Goal: Information Seeking & Learning: Learn about a topic

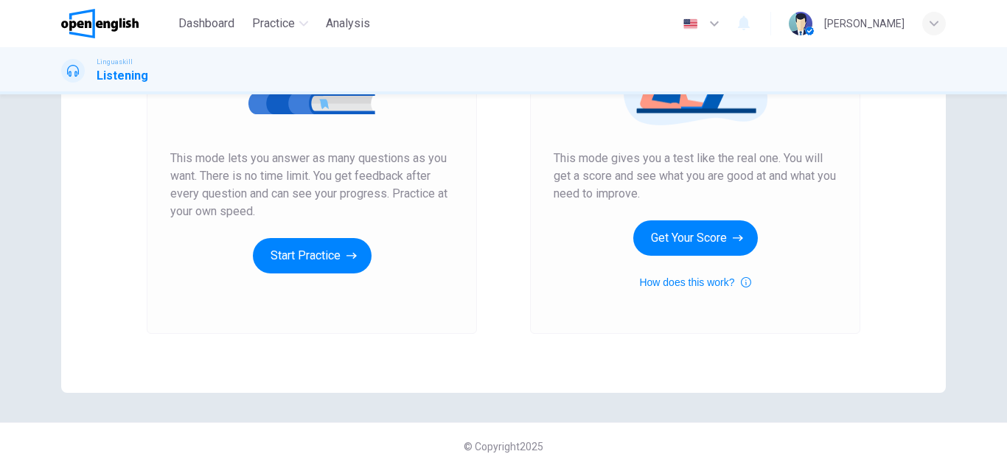
scroll to position [244, 0]
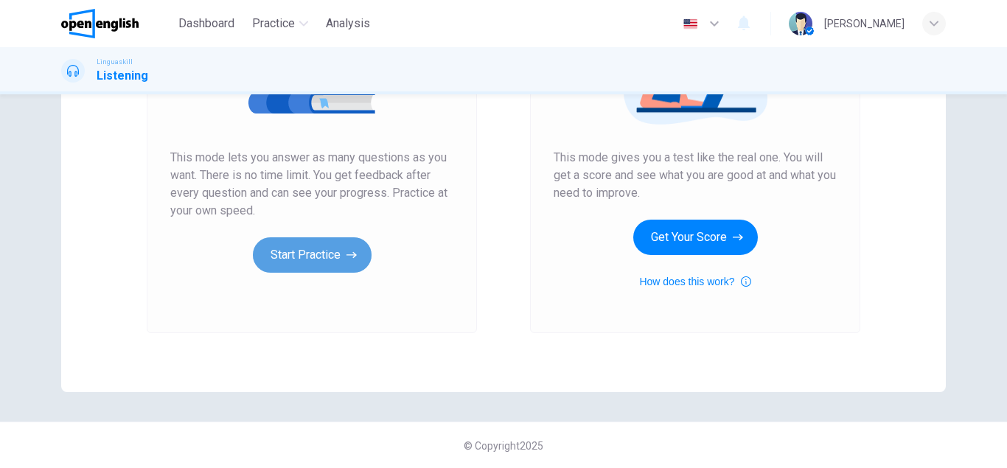
click at [346, 254] on button "Start Practice" at bounding box center [312, 254] width 119 height 35
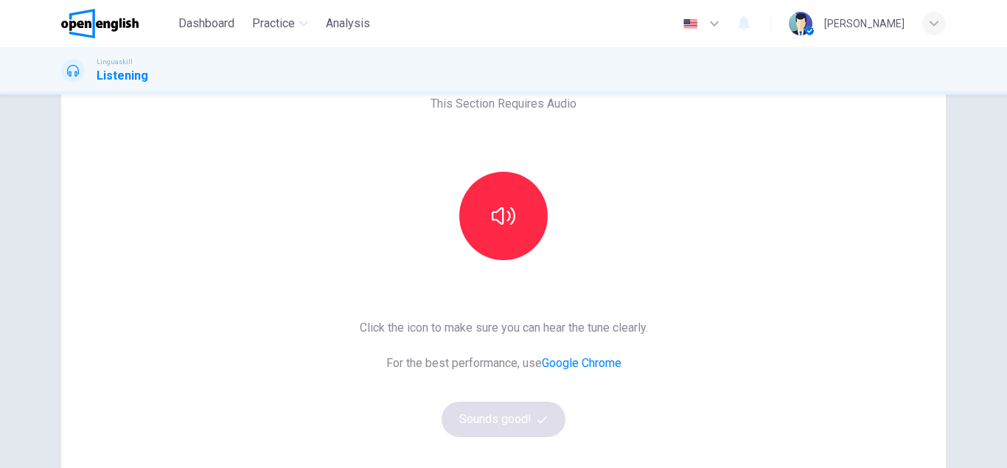
scroll to position [203, 0]
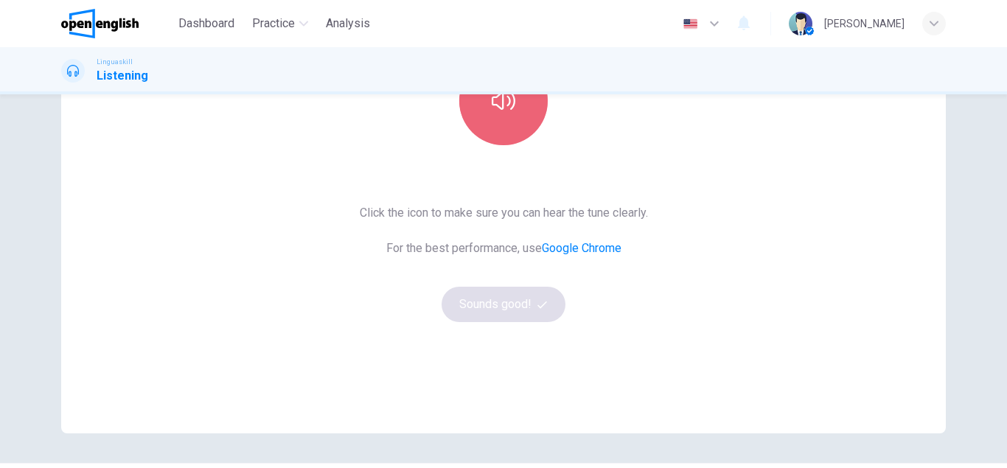
click at [507, 134] on button "button" at bounding box center [503, 101] width 88 height 88
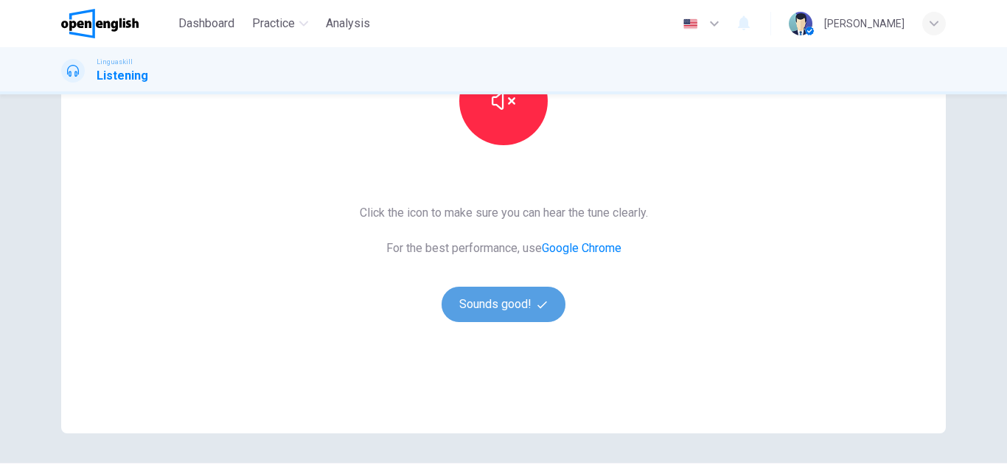
click at [515, 297] on button "Sounds good!" at bounding box center [504, 304] width 124 height 35
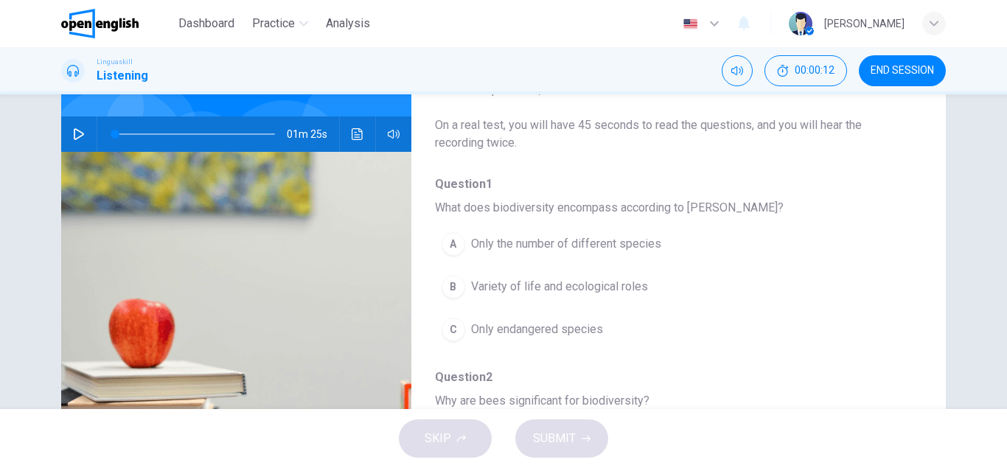
scroll to position [83, 0]
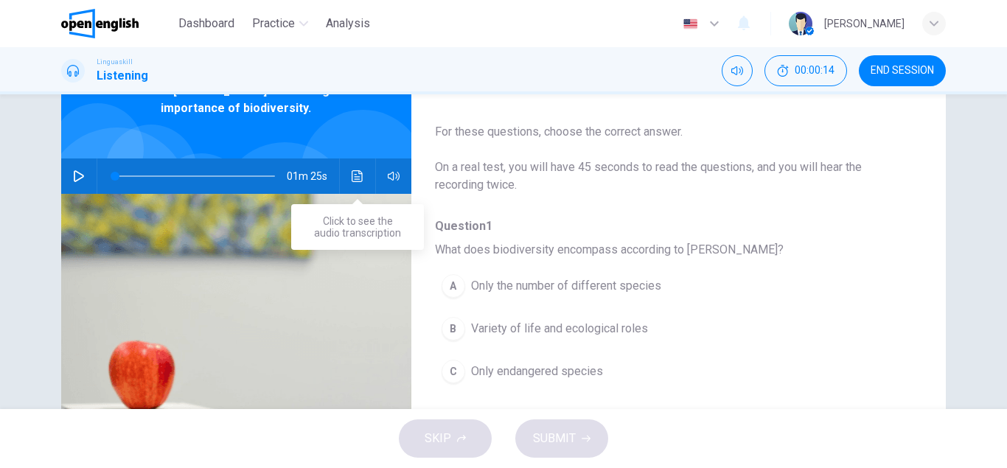
click at [356, 178] on icon "Click to see the audio transcription" at bounding box center [358, 176] width 12 height 12
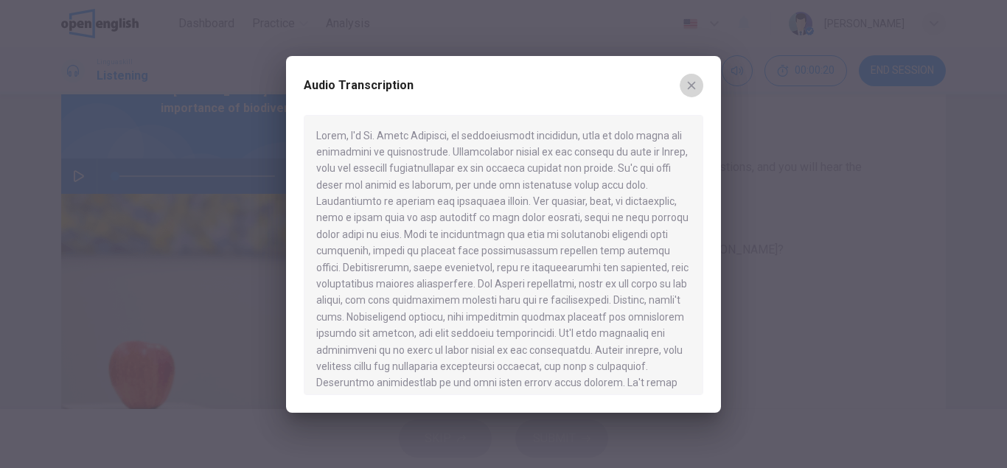
click at [688, 89] on icon "button" at bounding box center [692, 86] width 12 height 12
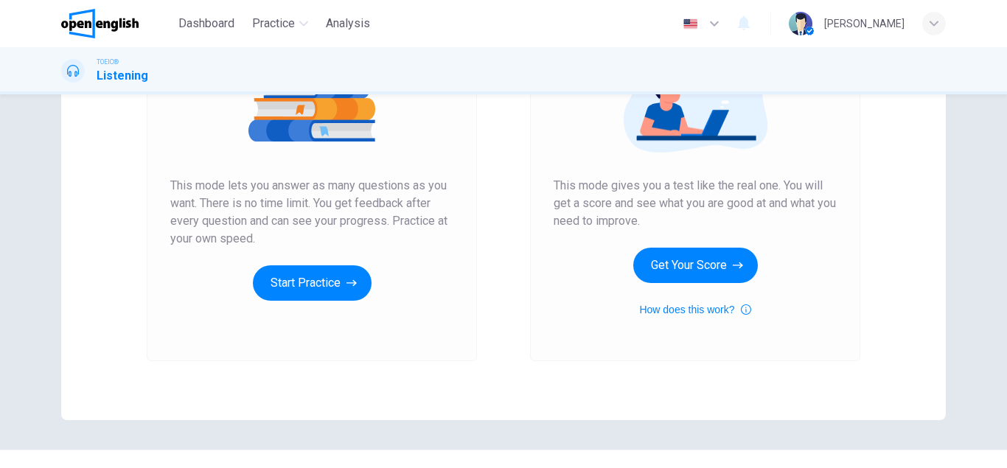
scroll to position [219, 0]
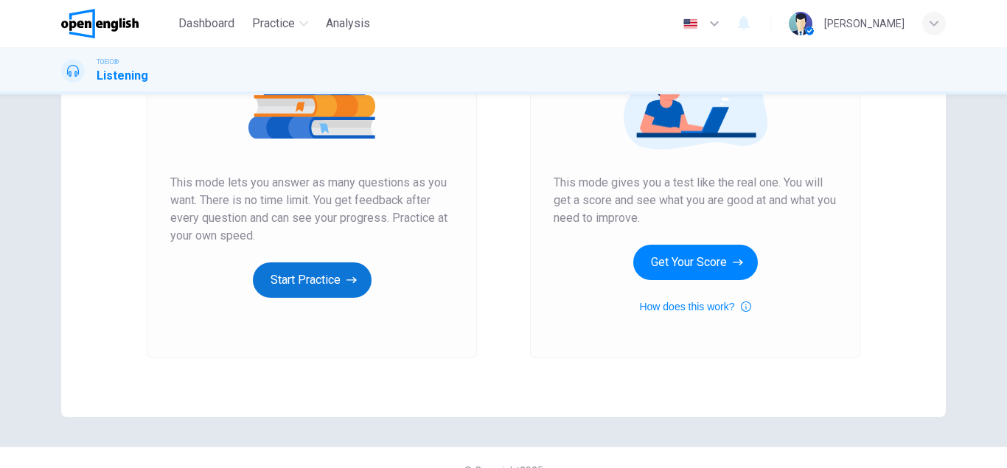
click at [328, 289] on button "Start Practice" at bounding box center [312, 279] width 119 height 35
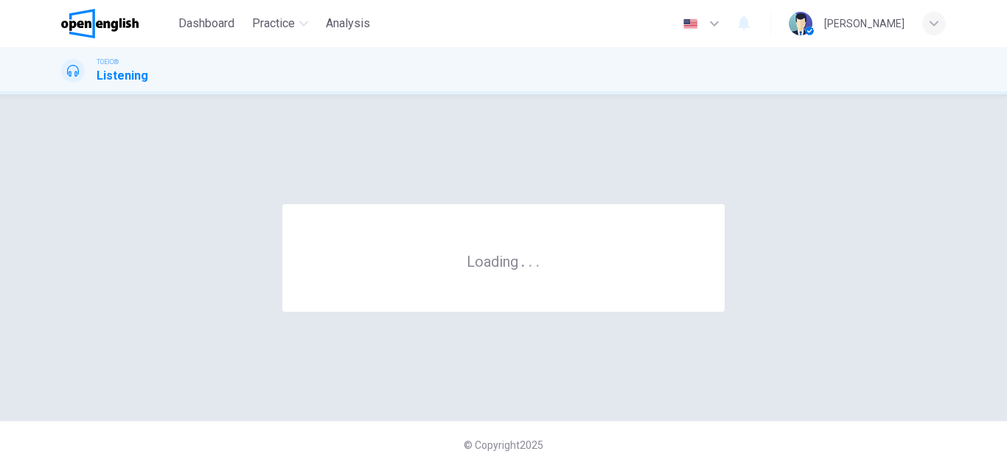
scroll to position [0, 0]
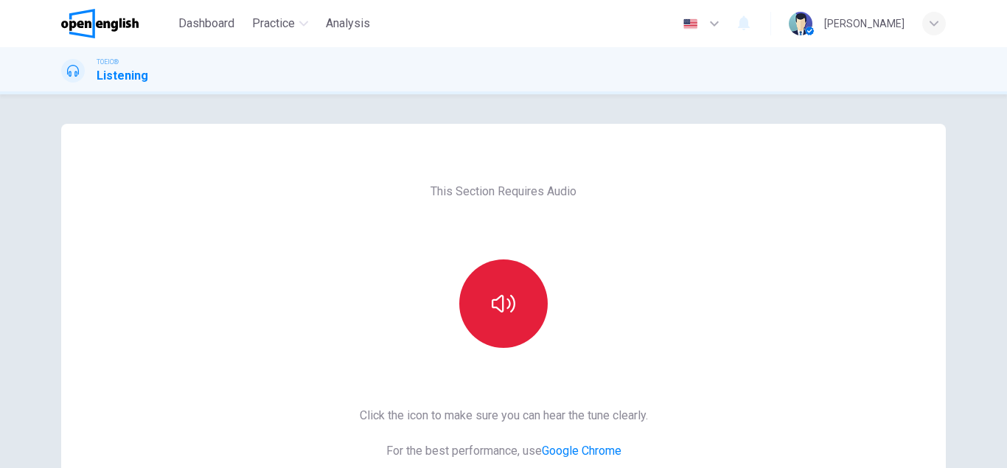
click at [497, 335] on button "button" at bounding box center [503, 304] width 88 height 88
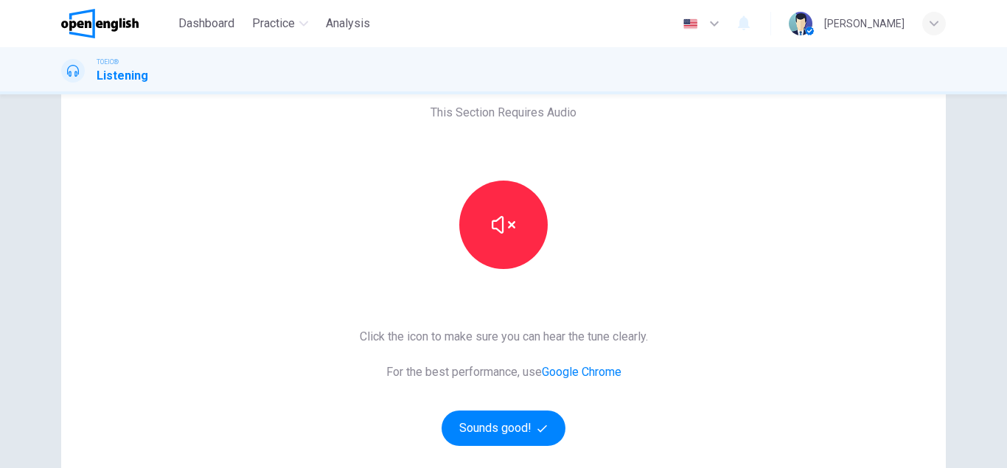
scroll to position [97, 0]
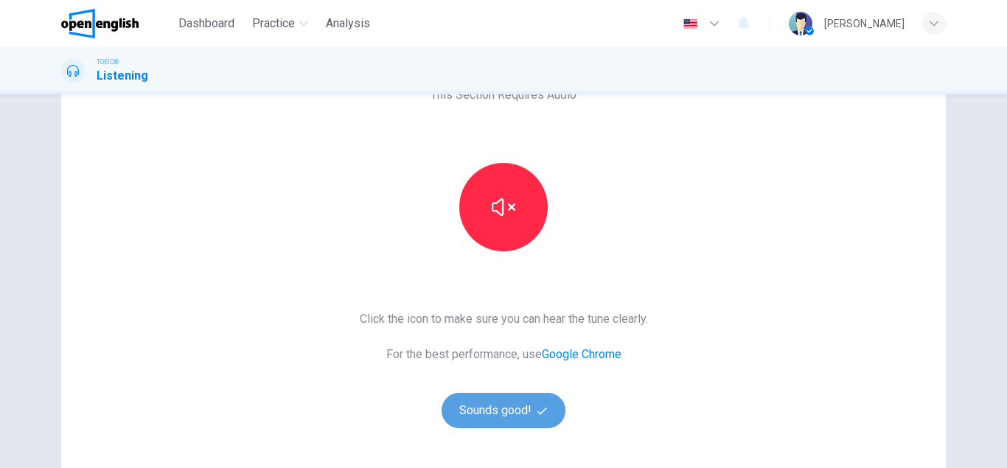
click at [521, 417] on button "Sounds good!" at bounding box center [504, 410] width 124 height 35
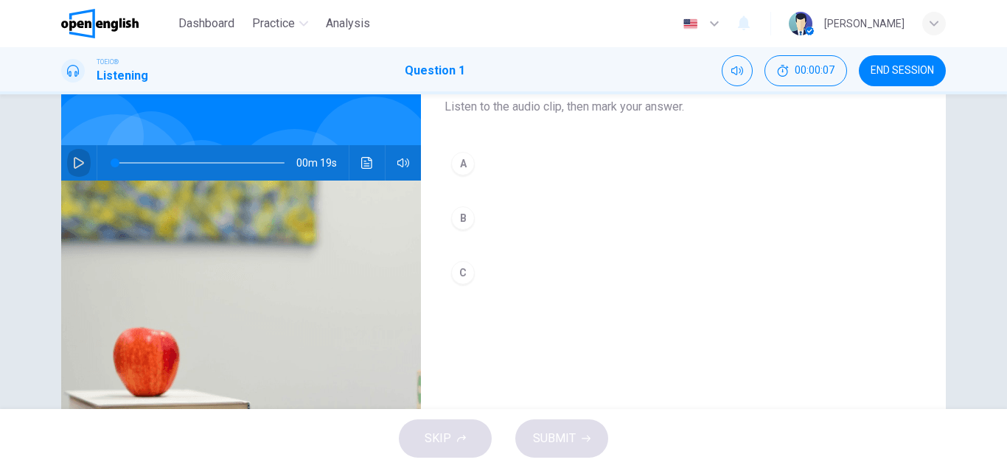
click at [84, 164] on icon "button" at bounding box center [79, 163] width 12 height 12
click at [467, 278] on div "C" at bounding box center [463, 273] width 24 height 24
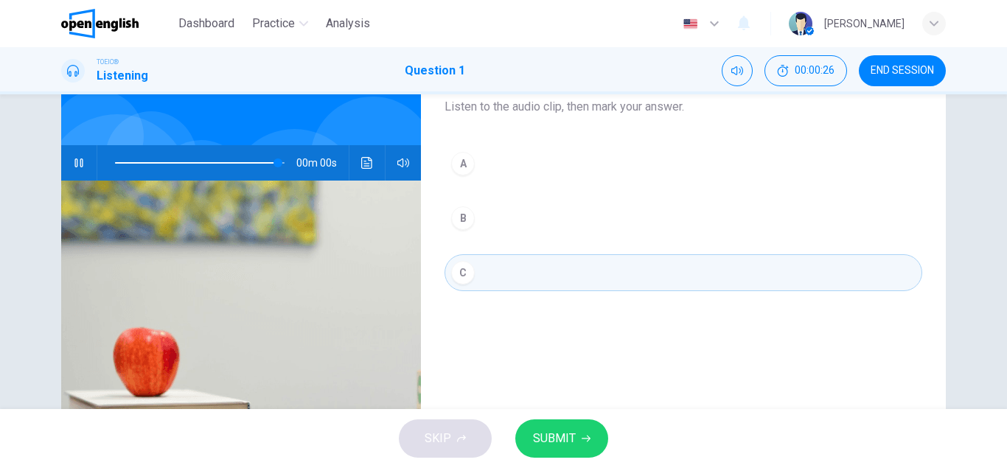
click at [590, 448] on button "SUBMIT" at bounding box center [561, 439] width 93 height 38
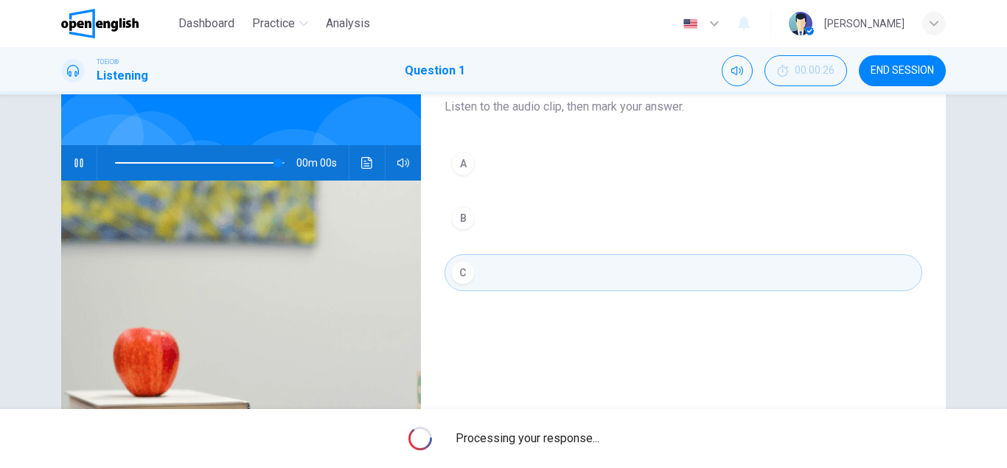
type input "*"
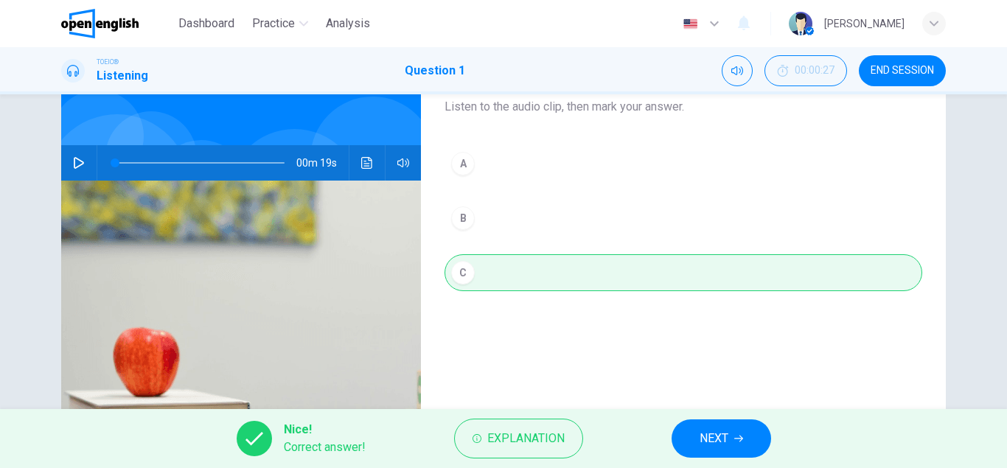
click at [701, 440] on span "NEXT" at bounding box center [714, 438] width 29 height 21
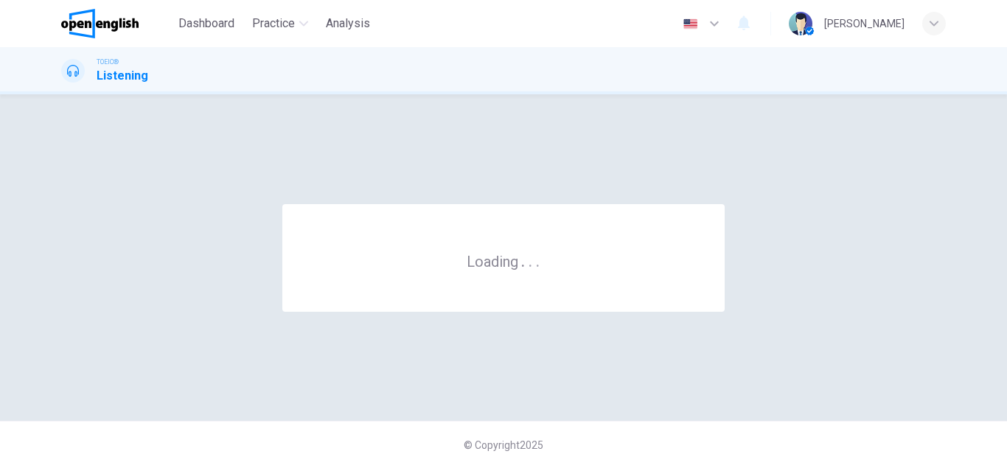
scroll to position [0, 0]
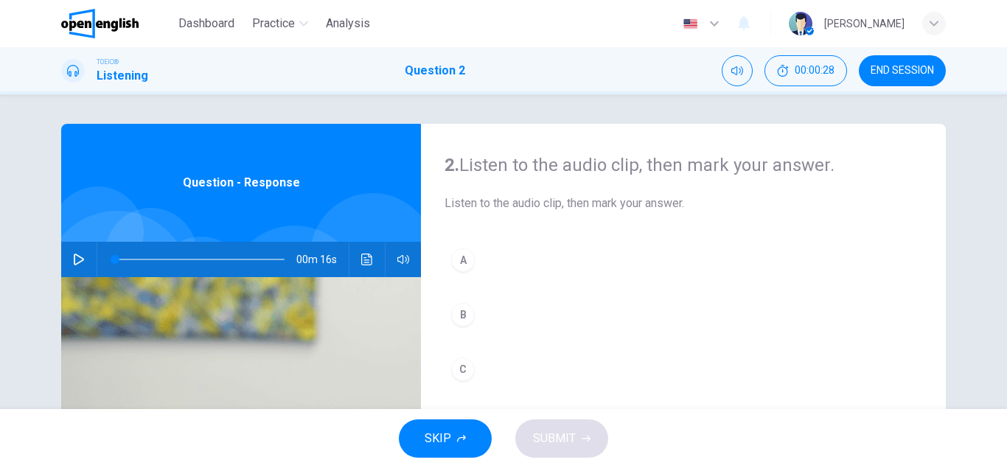
click at [81, 260] on icon "button" at bounding box center [79, 260] width 12 height 12
drag, startPoint x: 81, startPoint y: 260, endPoint x: 116, endPoint y: 259, distance: 34.7
click at [116, 259] on div "00m 12s" at bounding box center [241, 259] width 360 height 35
click at [116, 259] on span at bounding box center [200, 259] width 170 height 21
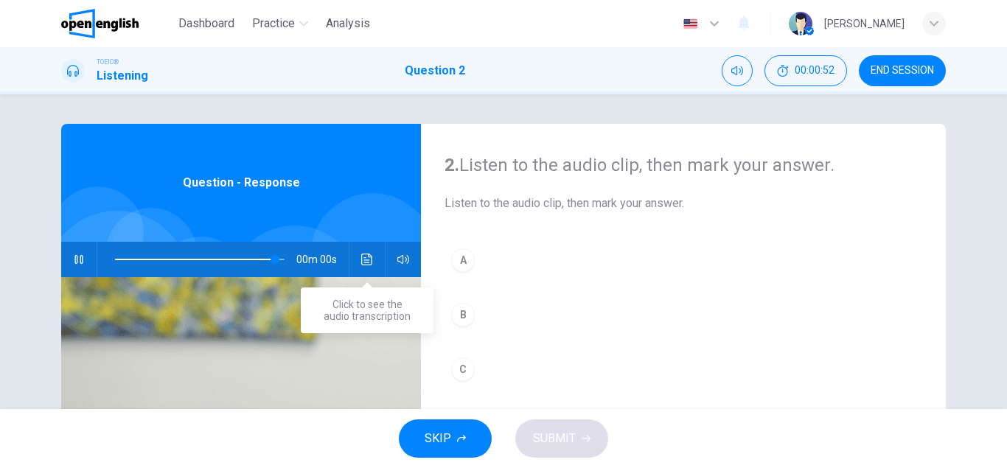
click at [361, 260] on icon "Click to see the audio transcription" at bounding box center [366, 260] width 11 height 12
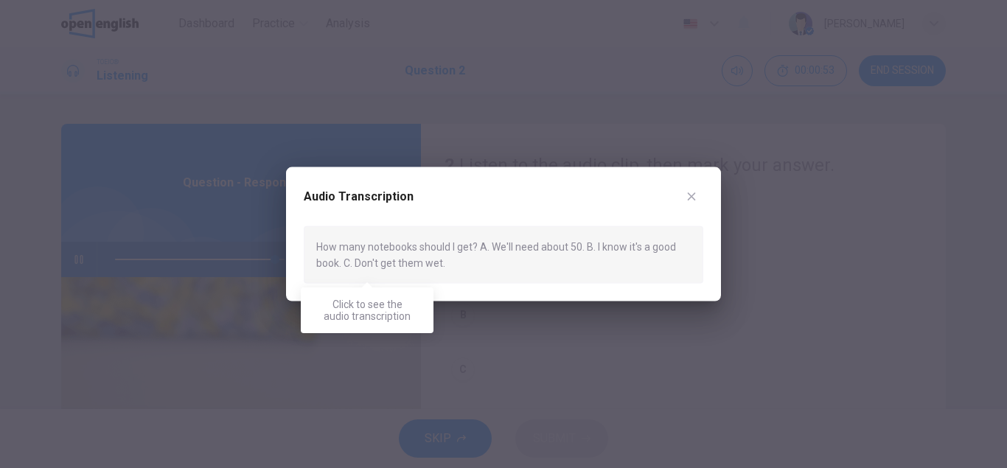
type input "*"
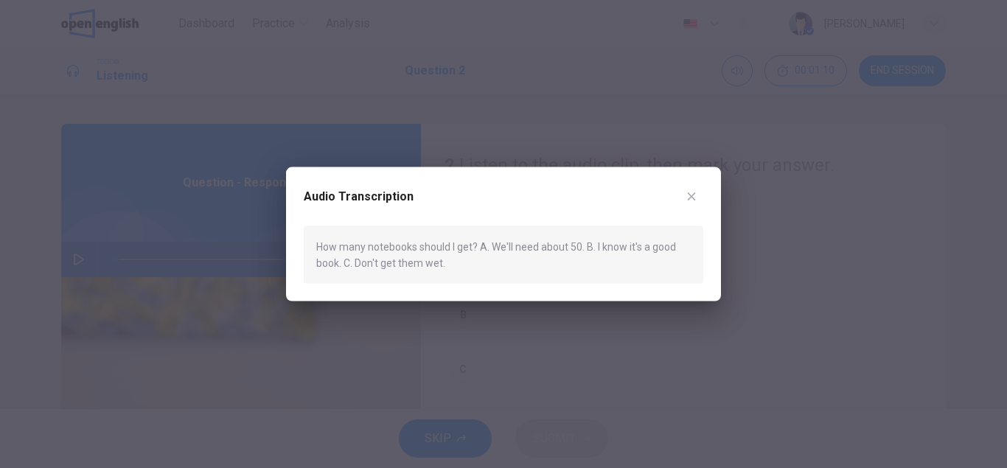
click at [689, 195] on icon "button" at bounding box center [692, 196] width 12 height 12
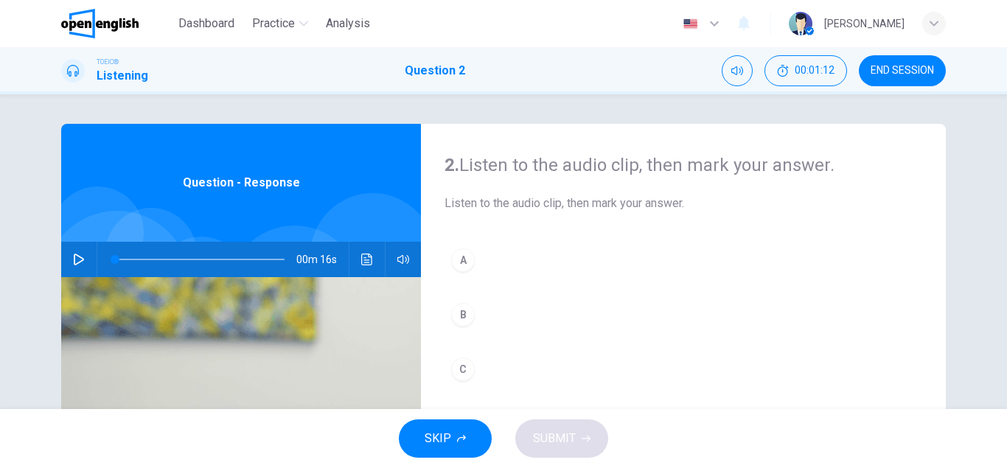
click at [467, 264] on div "A" at bounding box center [463, 260] width 24 height 24
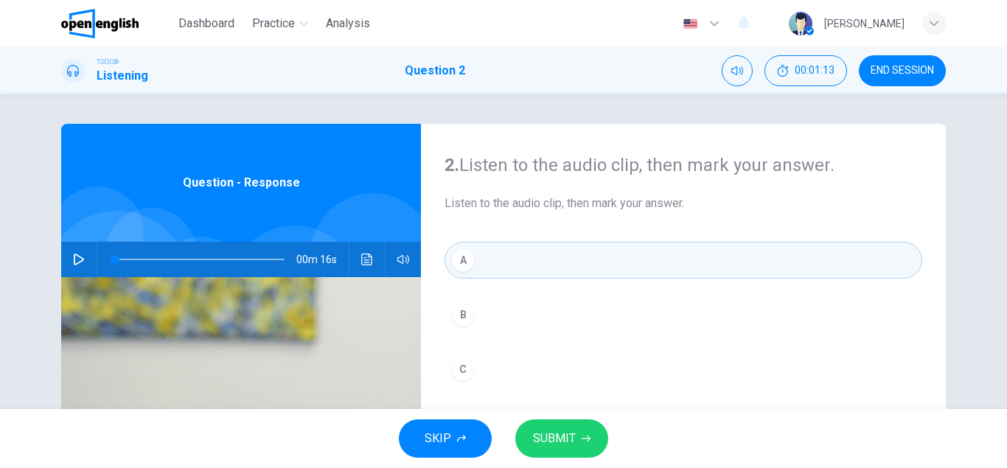
click at [542, 431] on span "SUBMIT" at bounding box center [554, 438] width 43 height 21
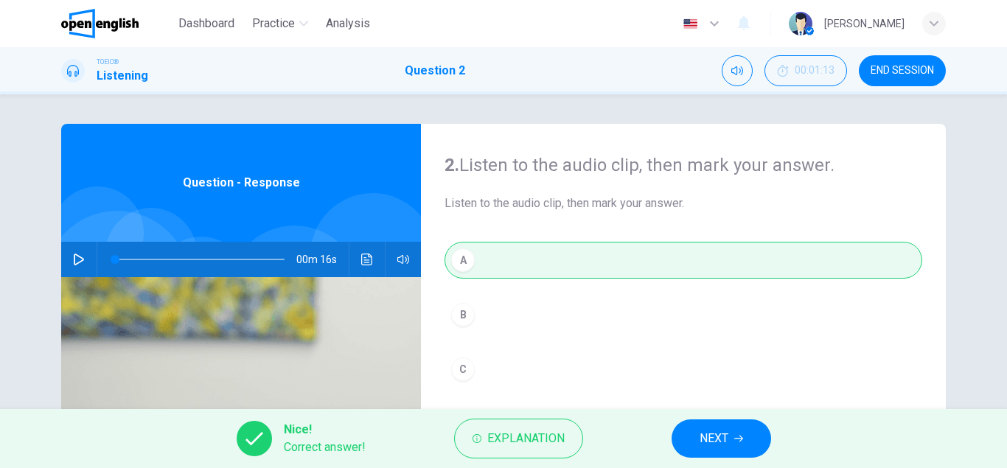
click at [737, 432] on button "NEXT" at bounding box center [722, 439] width 100 height 38
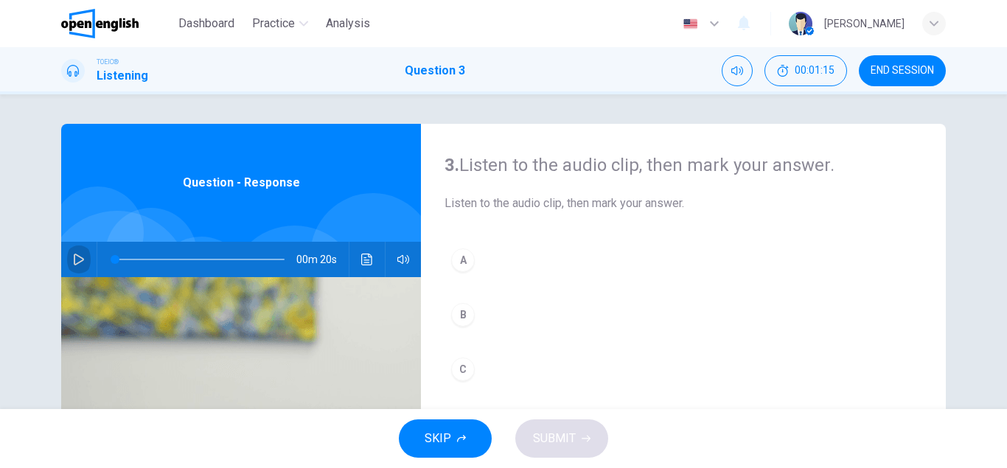
click at [77, 258] on icon "button" at bounding box center [79, 260] width 12 height 12
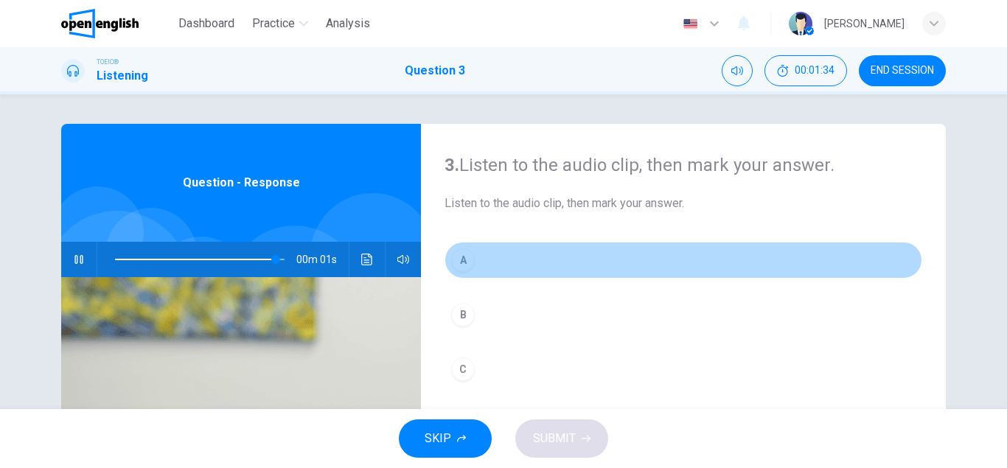
click at [470, 257] on div "A" at bounding box center [463, 260] width 24 height 24
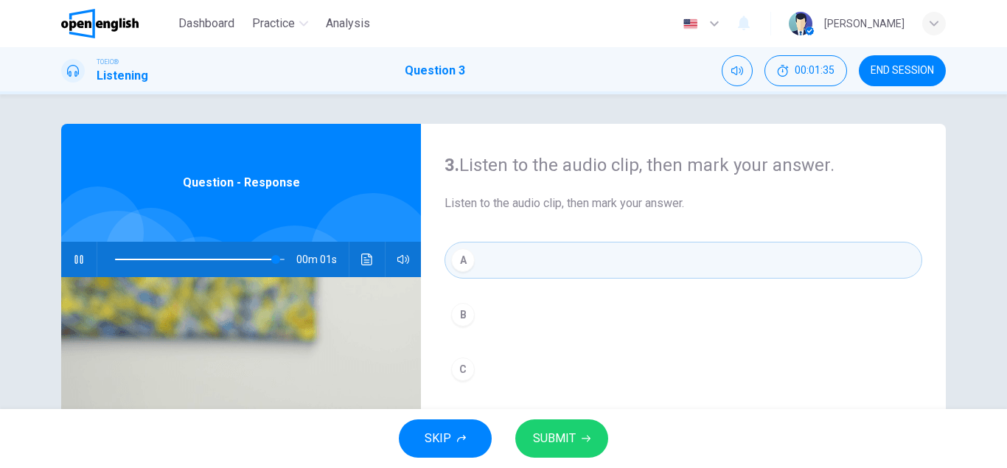
type input "*"
click at [540, 440] on span "SUBMIT" at bounding box center [554, 438] width 43 height 21
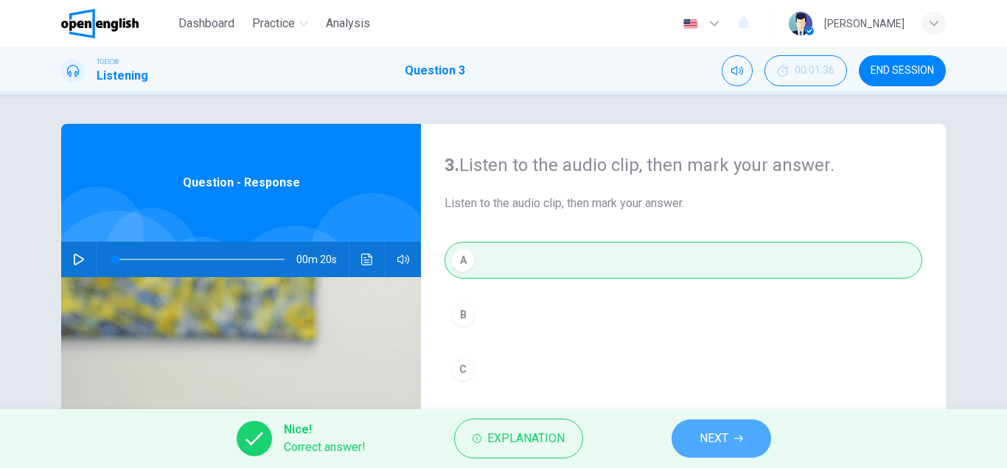
click at [714, 431] on span "NEXT" at bounding box center [714, 438] width 29 height 21
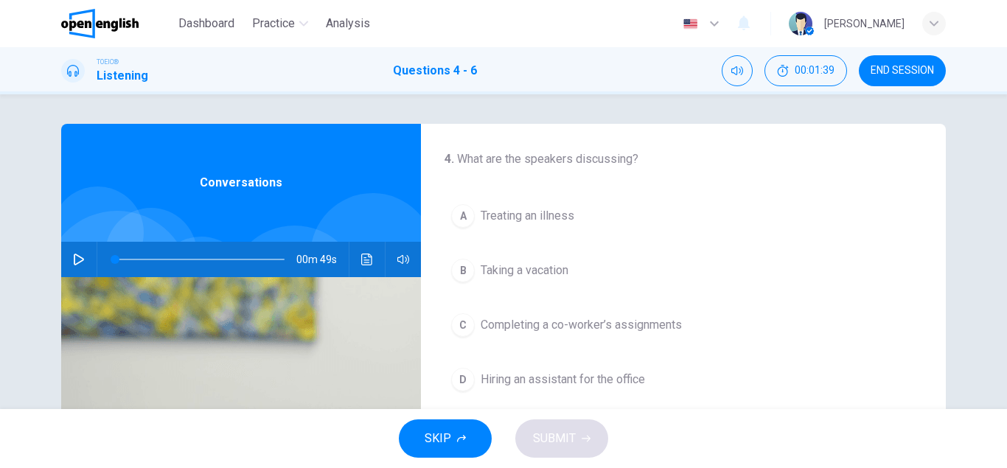
click at [83, 260] on icon "button" at bounding box center [79, 260] width 10 height 12
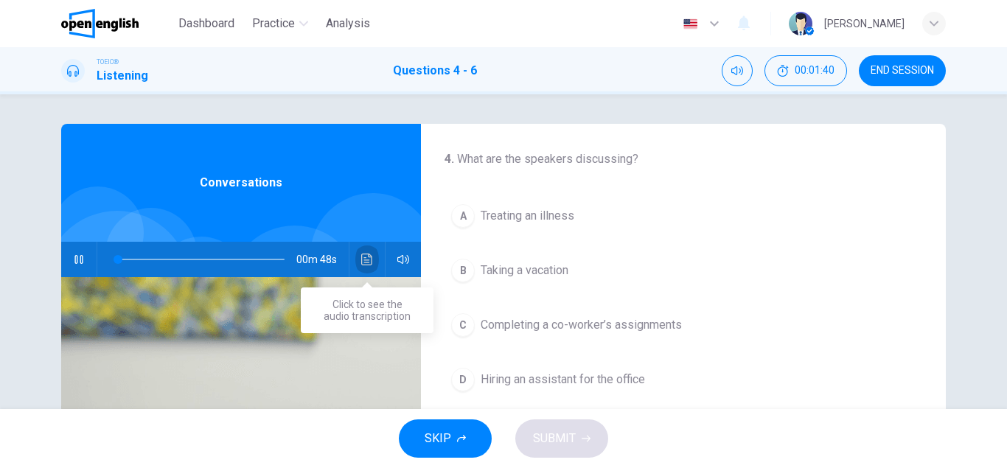
click at [361, 260] on button "Click to see the audio transcription" at bounding box center [367, 259] width 24 height 35
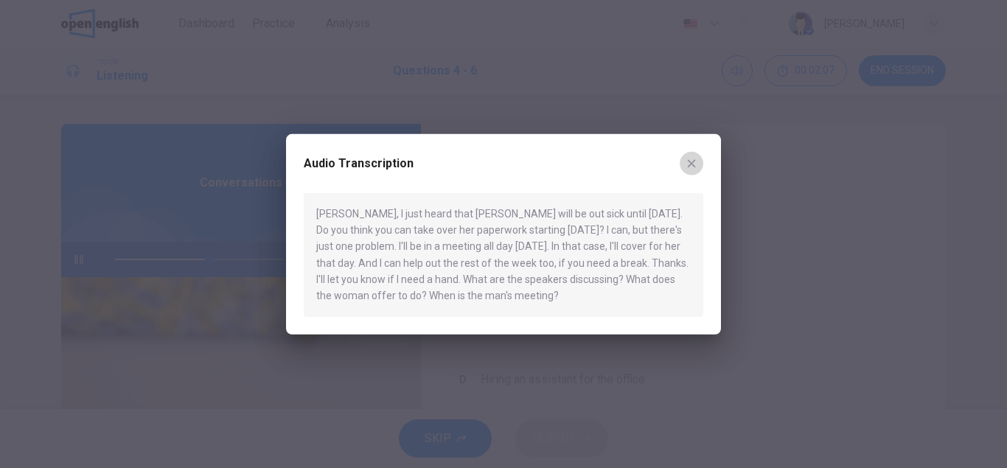
click at [693, 166] on icon "button" at bounding box center [692, 163] width 12 height 12
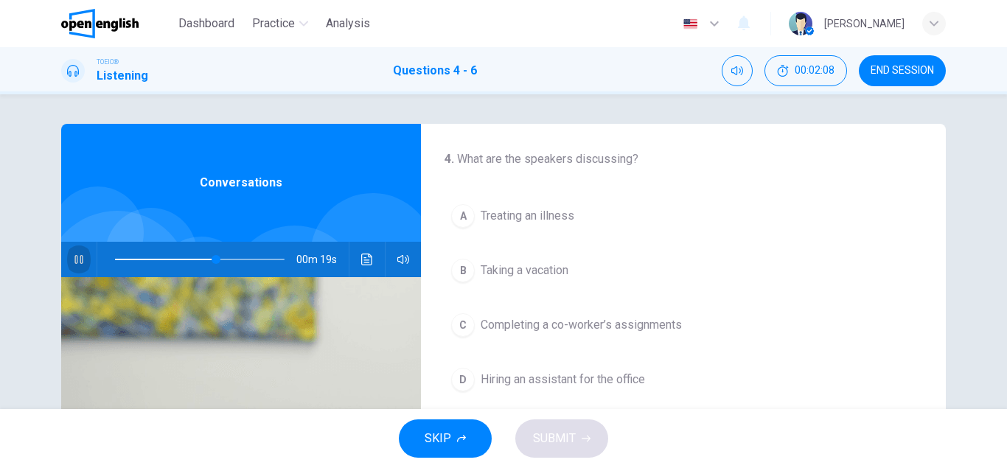
click at [76, 260] on icon "button" at bounding box center [79, 260] width 12 height 12
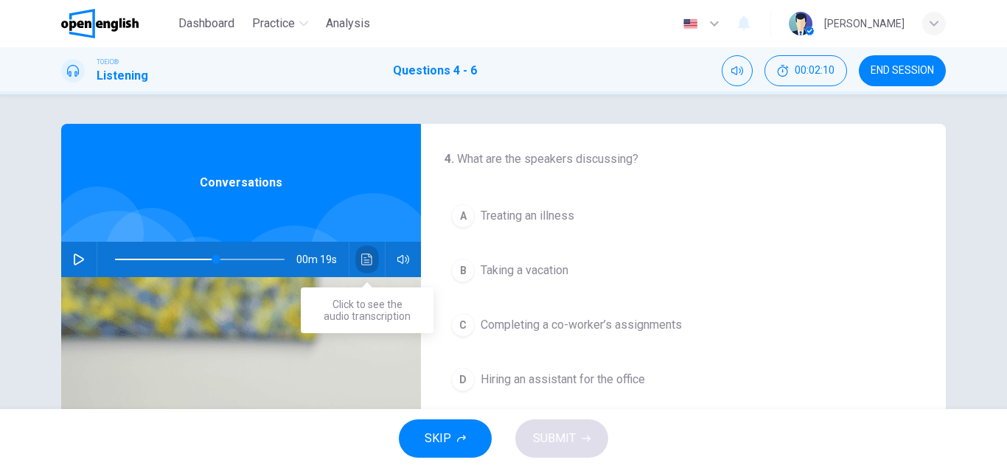
click at [375, 261] on button "Click to see the audio transcription" at bounding box center [367, 259] width 24 height 35
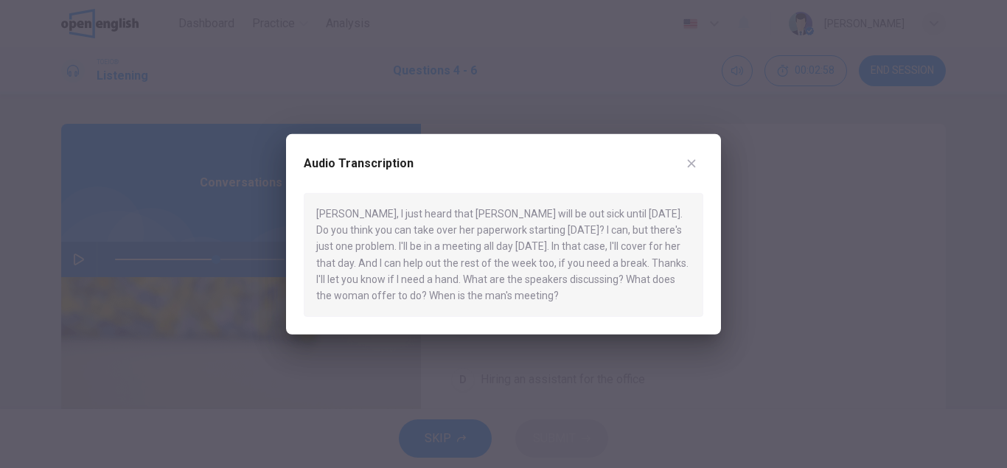
click at [689, 164] on icon "button" at bounding box center [692, 163] width 12 height 12
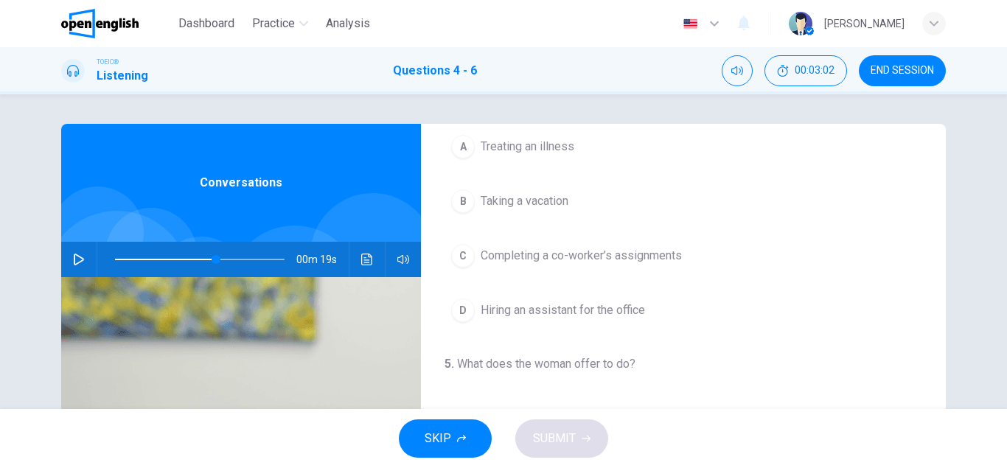
scroll to position [71, 0]
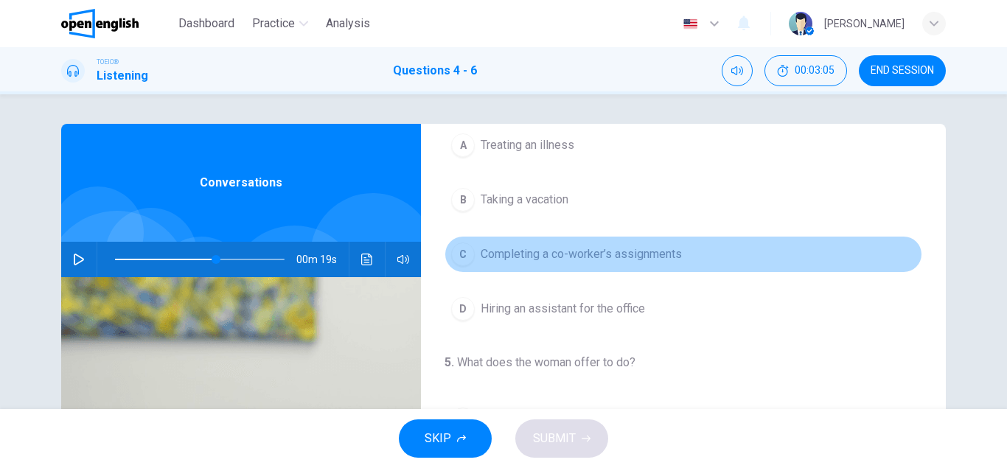
click at [464, 252] on div "C" at bounding box center [463, 255] width 24 height 24
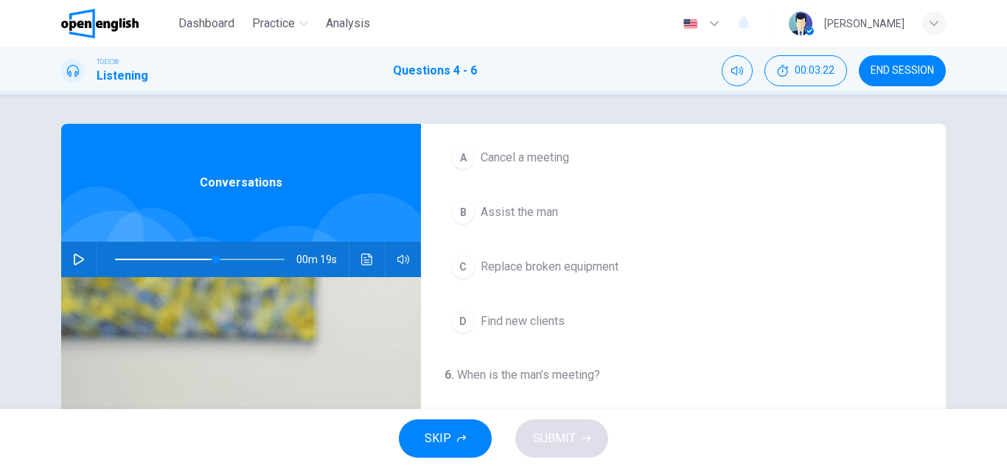
scroll to position [337, 0]
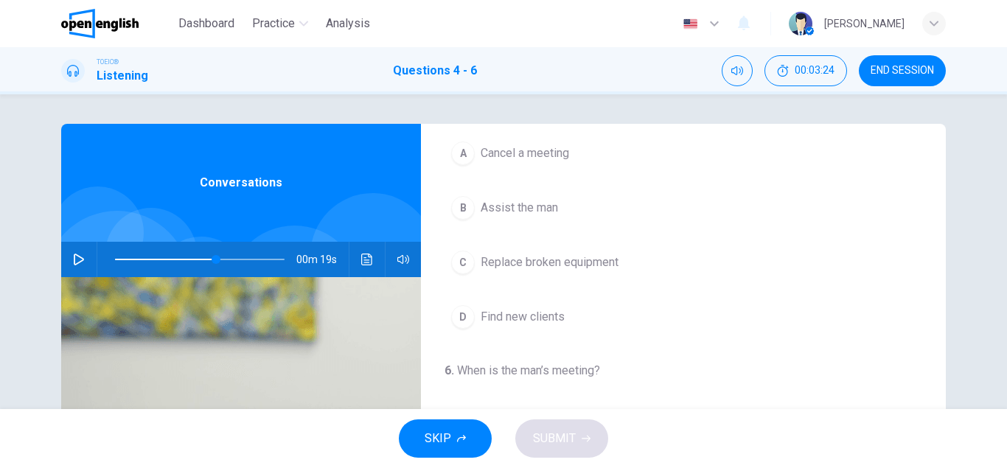
click at [462, 209] on div "B" at bounding box center [463, 208] width 24 height 24
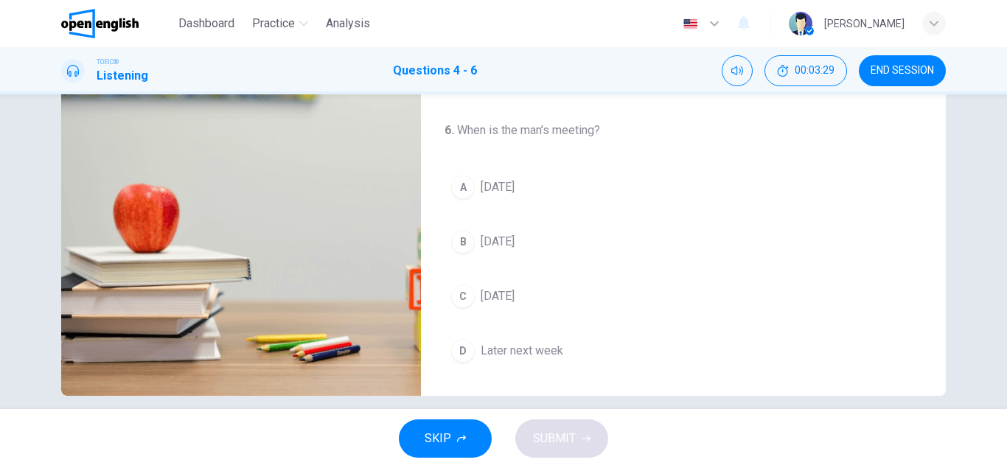
scroll to position [242, 0]
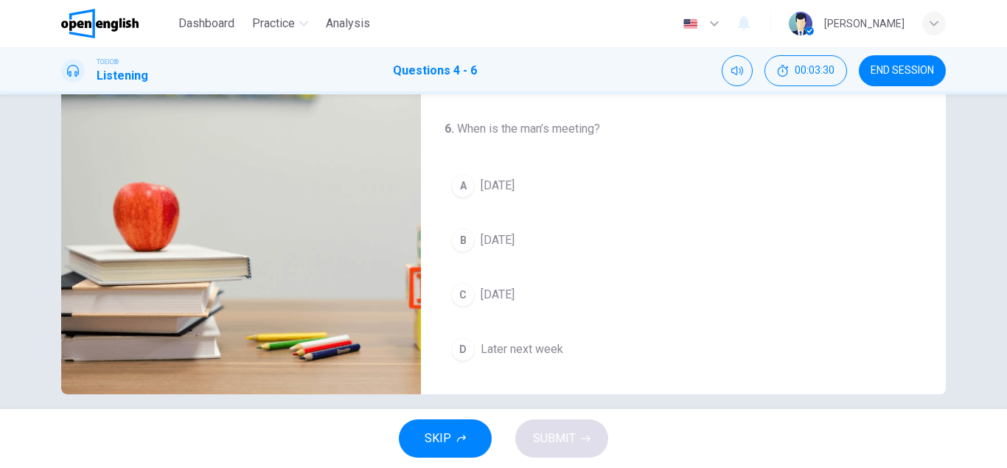
click at [462, 243] on div "B" at bounding box center [463, 241] width 24 height 24
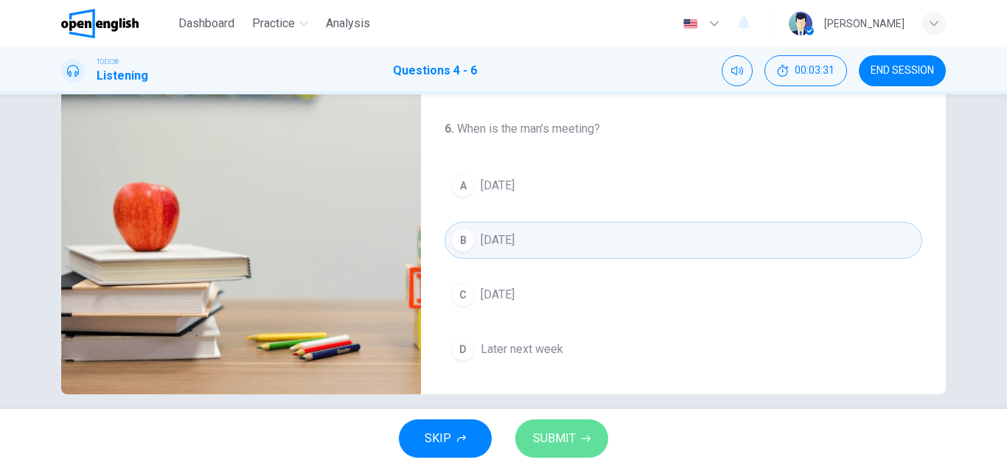
click at [549, 445] on span "SUBMIT" at bounding box center [554, 438] width 43 height 21
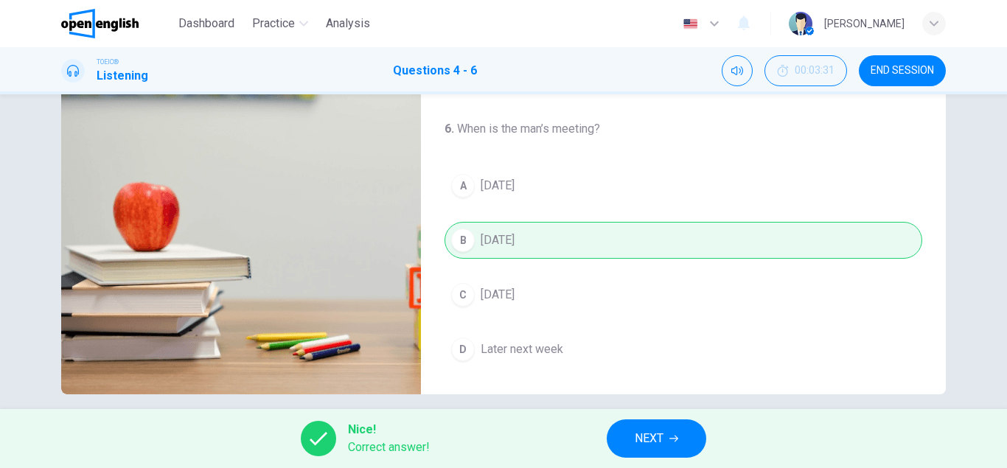
type input "**"
click at [647, 443] on span "NEXT" at bounding box center [649, 438] width 29 height 21
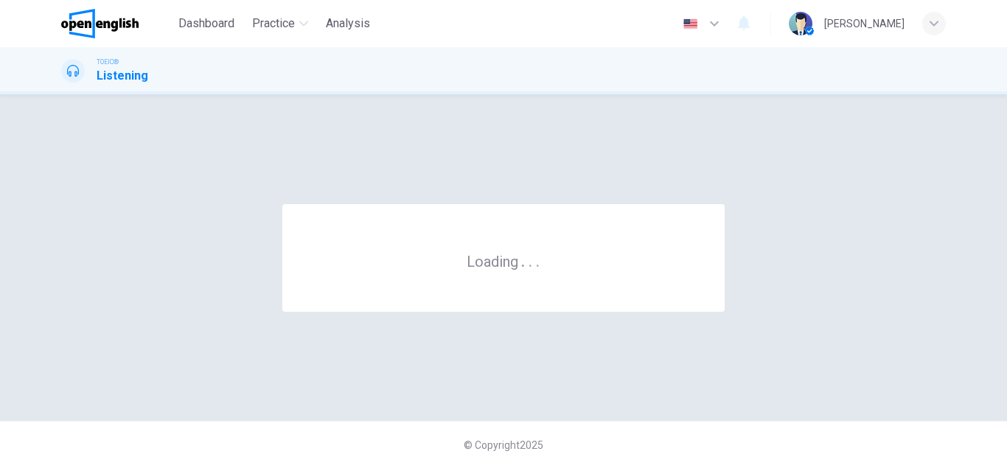
scroll to position [0, 0]
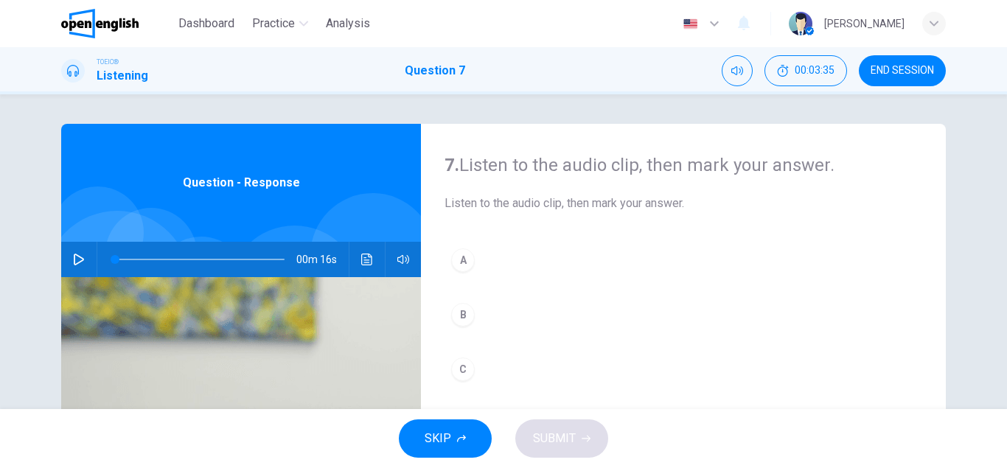
click at [74, 257] on icon "button" at bounding box center [79, 260] width 12 height 12
click at [117, 258] on span at bounding box center [200, 259] width 170 height 21
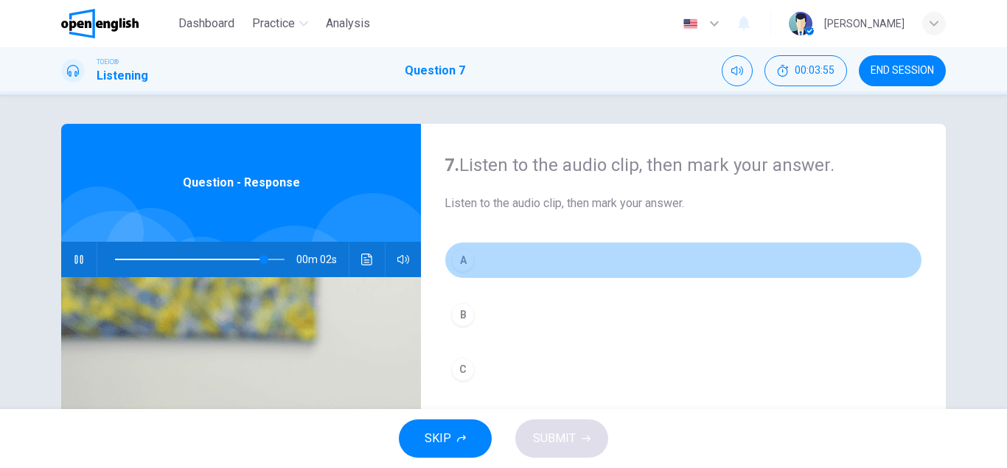
click at [468, 262] on div "A" at bounding box center [463, 260] width 24 height 24
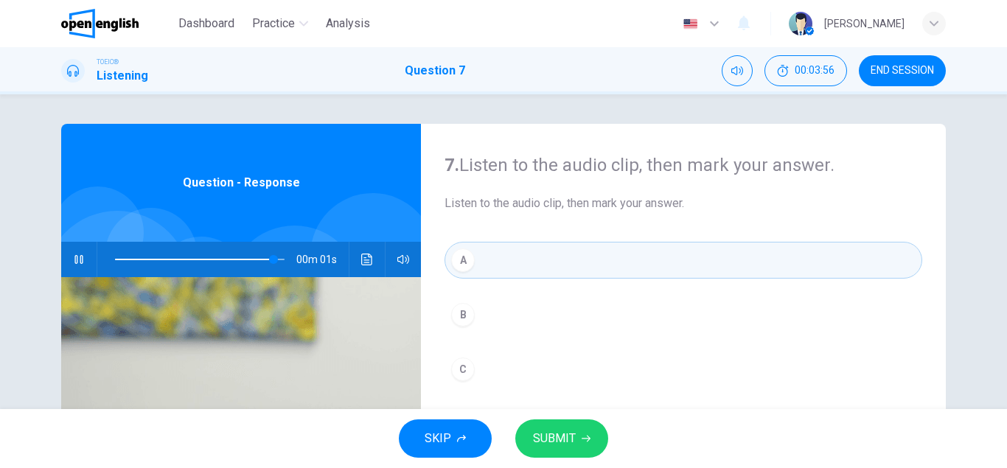
type input "*"
click at [540, 437] on span "SUBMIT" at bounding box center [554, 438] width 43 height 21
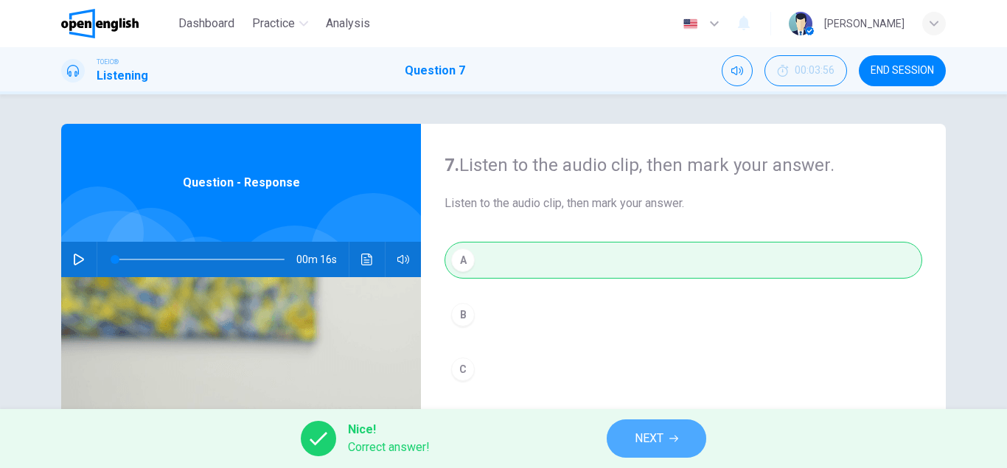
click at [651, 439] on span "NEXT" at bounding box center [649, 438] width 29 height 21
